Goal: Use online tool/utility: Utilize a website feature to perform a specific function

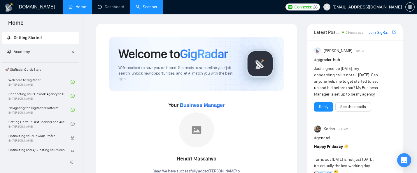
click at [149, 6] on link "Scanner" at bounding box center [147, 6] width 22 height 5
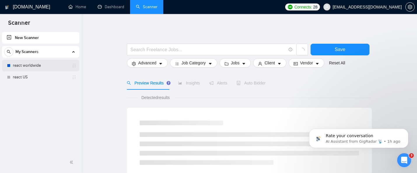
click at [48, 66] on link "react worldwide" at bounding box center [40, 66] width 55 height 12
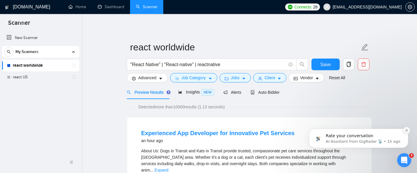
click at [406, 130] on icon "Dismiss notification" at bounding box center [406, 130] width 2 height 2
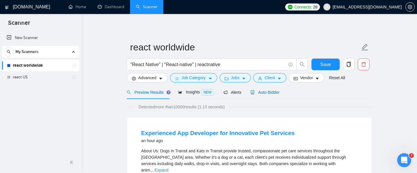
click at [266, 92] on span "Auto Bidder" at bounding box center [264, 92] width 29 height 5
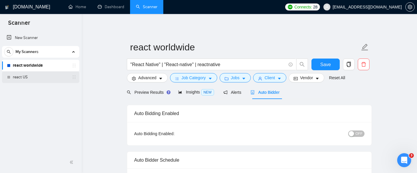
click at [32, 78] on link "react US" at bounding box center [40, 77] width 55 height 12
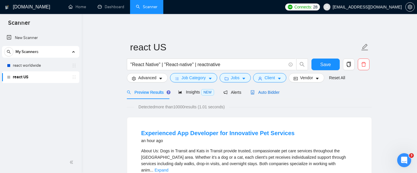
click at [269, 91] on span "Auto Bidder" at bounding box center [264, 92] width 29 height 5
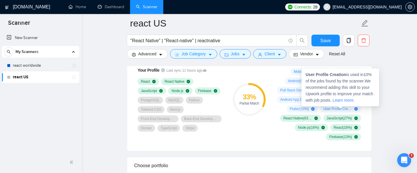
scroll to position [436, 0]
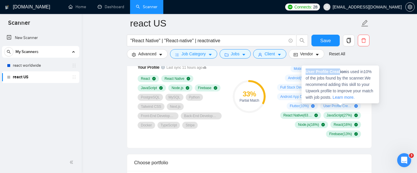
drag, startPoint x: 305, startPoint y: 71, endPoint x: 341, endPoint y: 73, distance: 35.6
click at [341, 73] on strong "User Profile Creation" at bounding box center [325, 71] width 40 height 5
